Goal: Task Accomplishment & Management: Complete application form

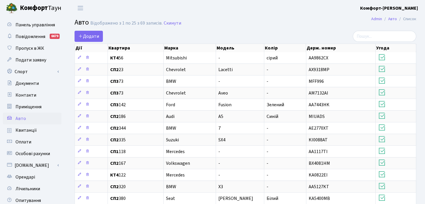
select select "25"
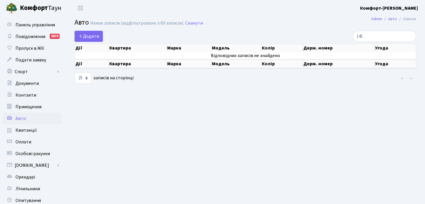
type input "141"
click at [33, 174] on span "Орендарі" at bounding box center [25, 177] width 20 height 6
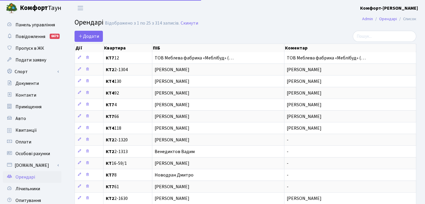
select select "25"
click at [381, 36] on input "search" at bounding box center [384, 36] width 63 height 11
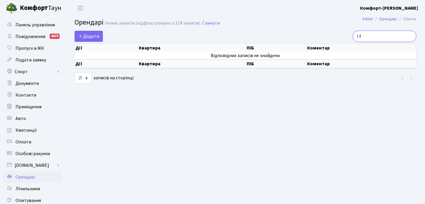
type input "1"
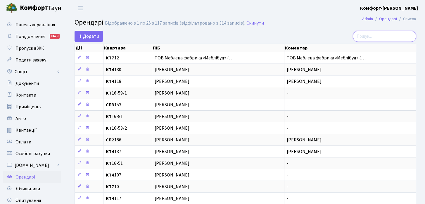
type input "к"
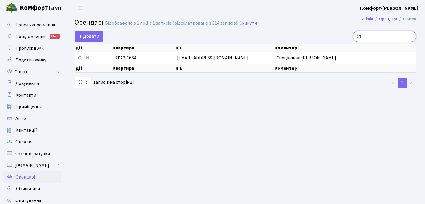
type input "с"
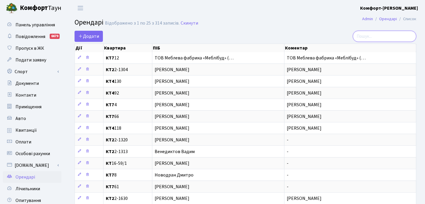
click at [408, 33] on input "search" at bounding box center [384, 36] width 63 height 11
paste input "[PERSON_NAME]"
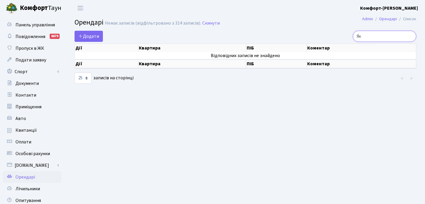
type input "Я"
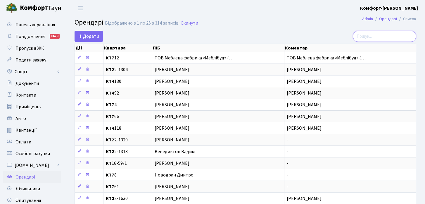
paste input "[PERSON_NAME]"
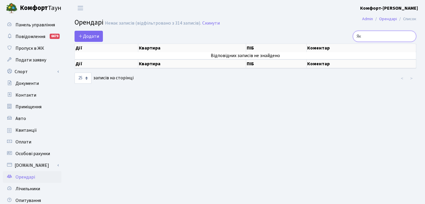
type input "Я"
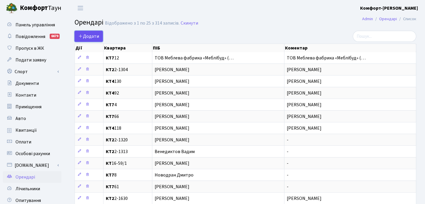
click at [96, 33] on span "Додати" at bounding box center [88, 36] width 21 height 6
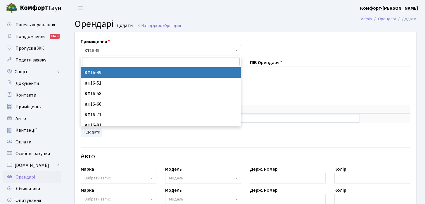
click at [115, 52] on span "КТ 16-49" at bounding box center [158, 51] width 149 height 6
type input "141"
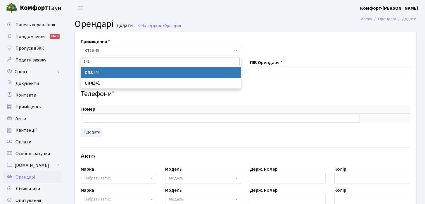
select select "20863"
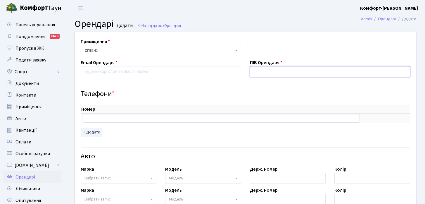
click at [262, 74] on input "text" at bounding box center [330, 71] width 161 height 11
paste input "[PERSON_NAME]"
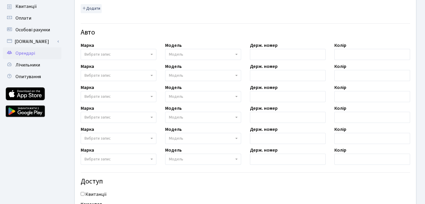
scroll to position [190, 0]
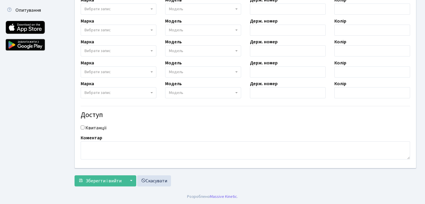
type input "[PERSON_NAME]"
click at [166, 154] on textarea at bounding box center [245, 150] width 329 height 18
paste textarea "[PERSON_NAME]"
type textarea "[PERSON_NAME]"
click at [83, 127] on input "Квитанції" at bounding box center [83, 127] width 4 height 4
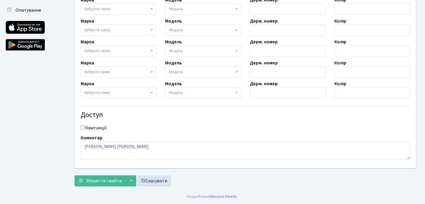
checkbox input "true"
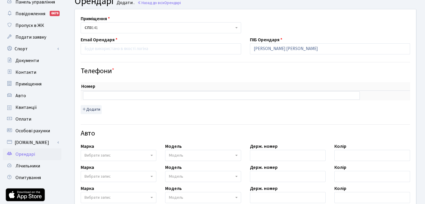
scroll to position [13, 0]
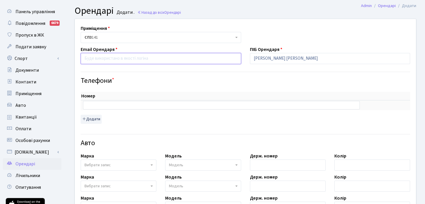
click at [162, 58] on input "email" at bounding box center [161, 58] width 161 height 11
paste input "Smmkiwiparty@gmail.com"
type input "Smmkiwiparty@gmail.com"
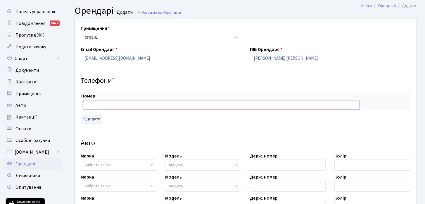
click at [103, 105] on input "text" at bounding box center [221, 105] width 277 height 8
paste input "+380632325199"
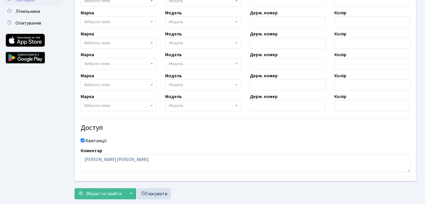
scroll to position [190, 0]
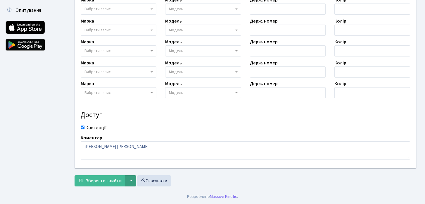
type input "+380632325199"
click at [127, 181] on button "▼" at bounding box center [130, 180] width 11 height 11
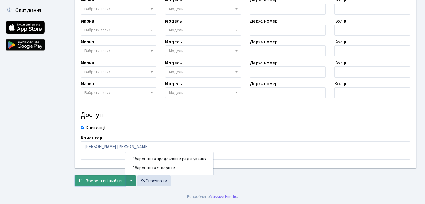
click at [115, 184] on span "Зберегти і вийти" at bounding box center [104, 180] width 36 height 6
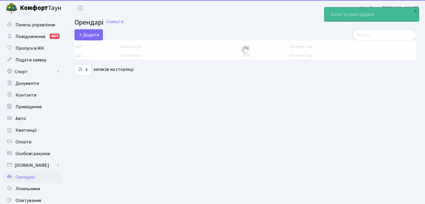
select select "25"
